Goal: Answer question/provide support

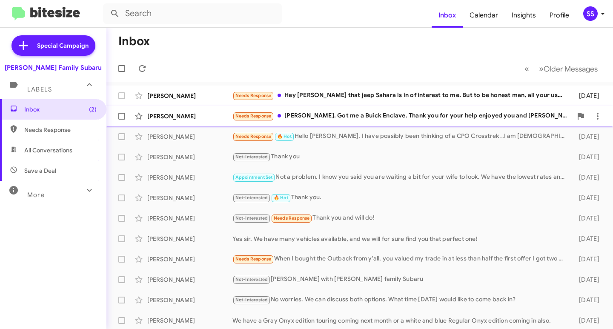
click at [311, 115] on div "Needs Response [PERSON_NAME]. Got me a Buick Enclave. Thank you for your help e…" at bounding box center [402, 116] width 340 height 10
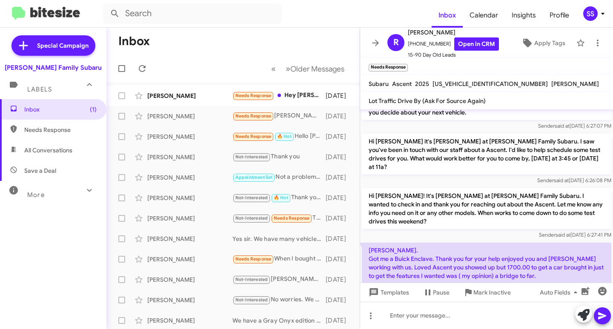
scroll to position [192, 0]
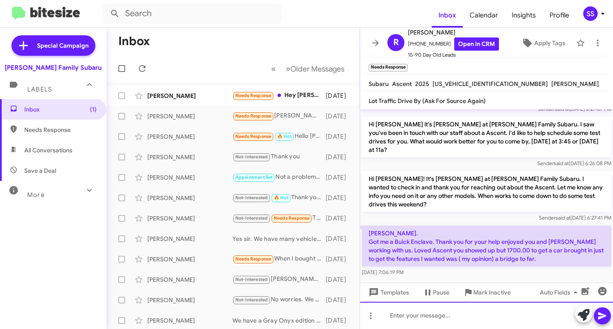
click at [427, 321] on div at bounding box center [486, 315] width 253 height 27
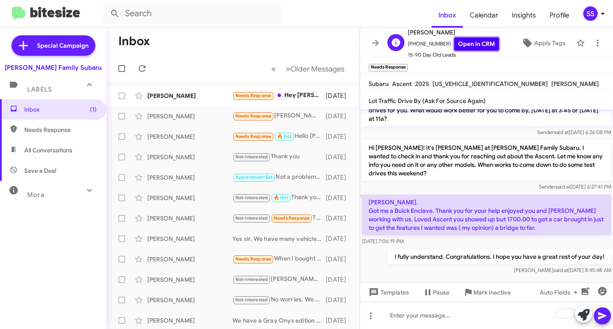
click at [476, 41] on link "Open in CRM" at bounding box center [476, 43] width 45 height 13
click at [495, 291] on span "Mark Inactive" at bounding box center [491, 292] width 37 height 15
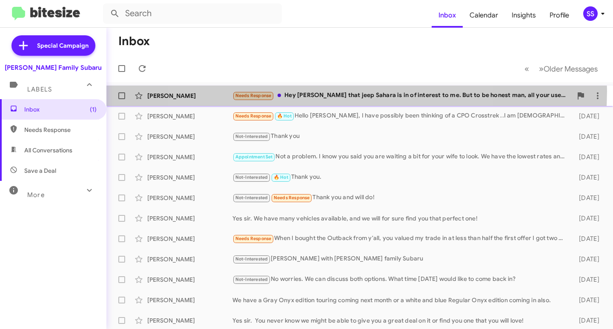
click at [333, 91] on div "Needs Response Hey [PERSON_NAME] that jeep Sahara is in of interest to me. But …" at bounding box center [402, 96] width 340 height 10
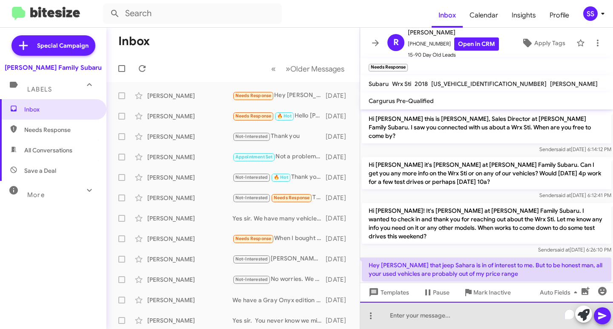
click at [436, 324] on div "To enrich screen reader interactions, please activate Accessibility in Grammarl…" at bounding box center [486, 315] width 253 height 27
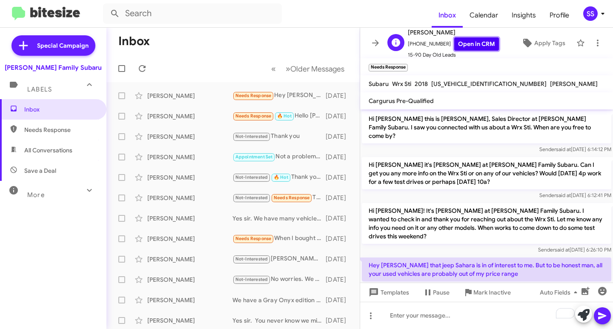
click at [481, 46] on link "Open in CRM" at bounding box center [476, 43] width 45 height 13
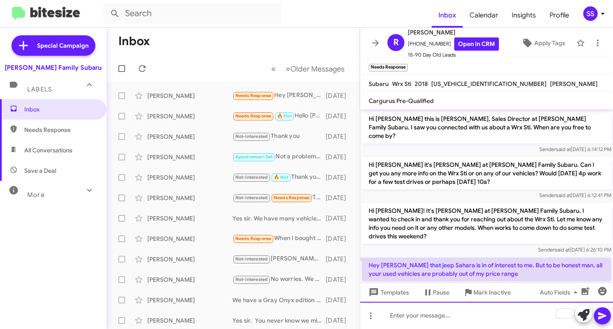
click at [455, 316] on div "To enrich screen reader interactions, please activate Accessibility in Grammarl…" at bounding box center [486, 315] width 253 height 27
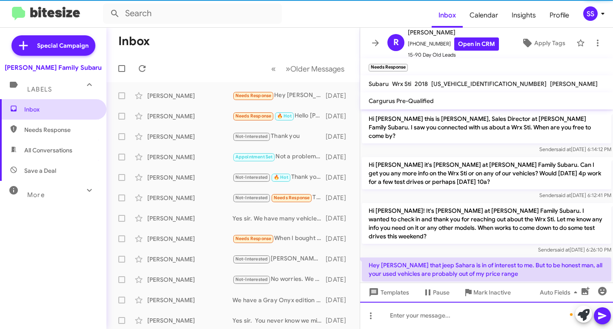
scroll to position [59, 0]
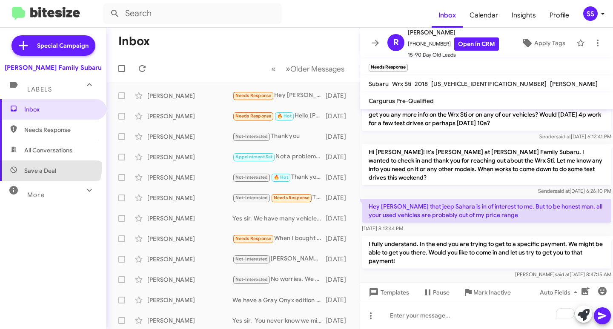
click at [44, 165] on span "Save a Deal" at bounding box center [53, 171] width 106 height 20
type input "in:not-interested"
